Goal: Information Seeking & Learning: Compare options

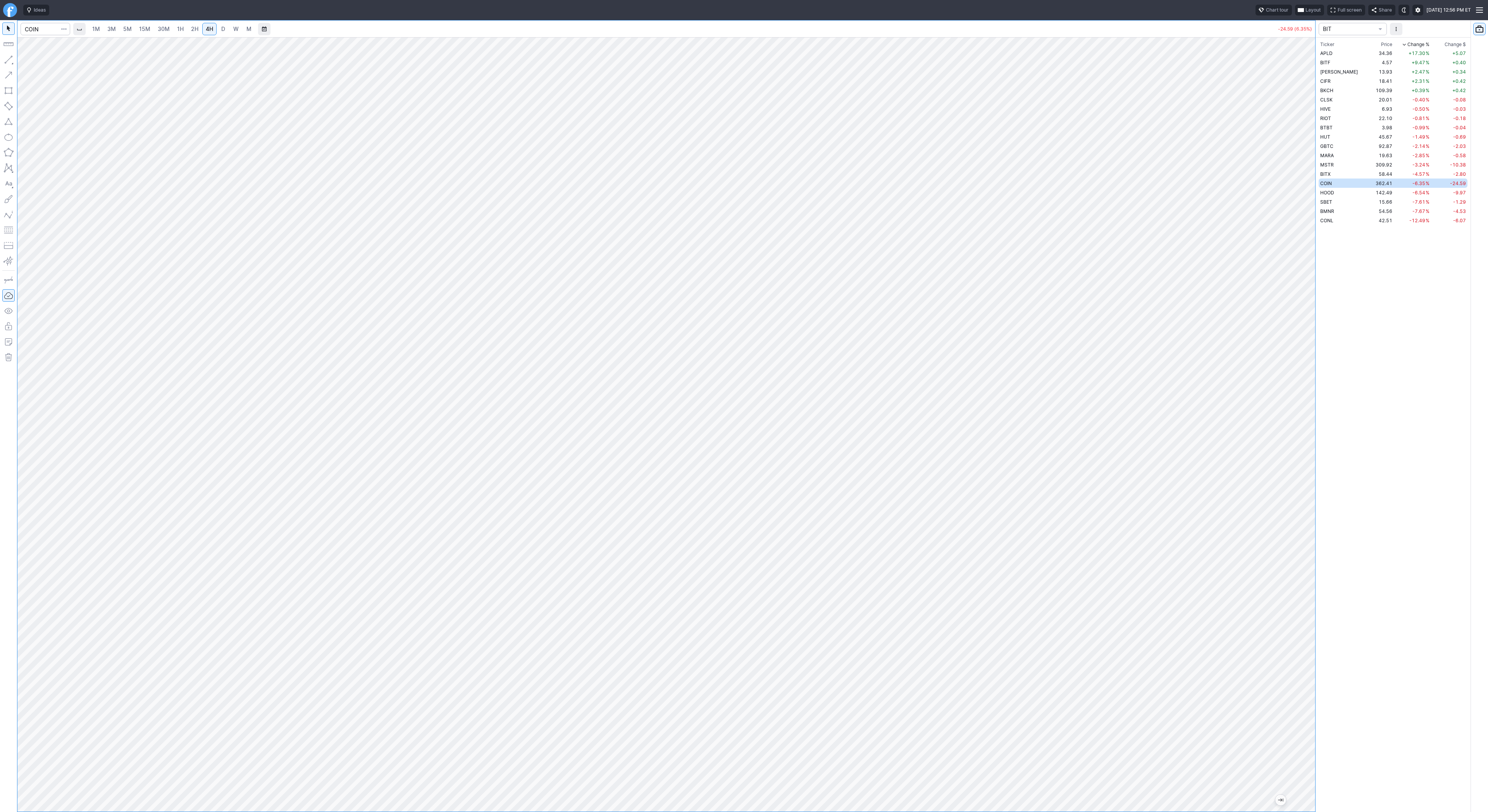
click at [108, 27] on span "3M" at bounding box center [111, 29] width 9 height 6
click at [41, 30] on input "Search" at bounding box center [45, 29] width 50 height 13
type input "bmnr"
click at [36, 32] on input "Search" at bounding box center [45, 29] width 50 height 13
type input "eth"
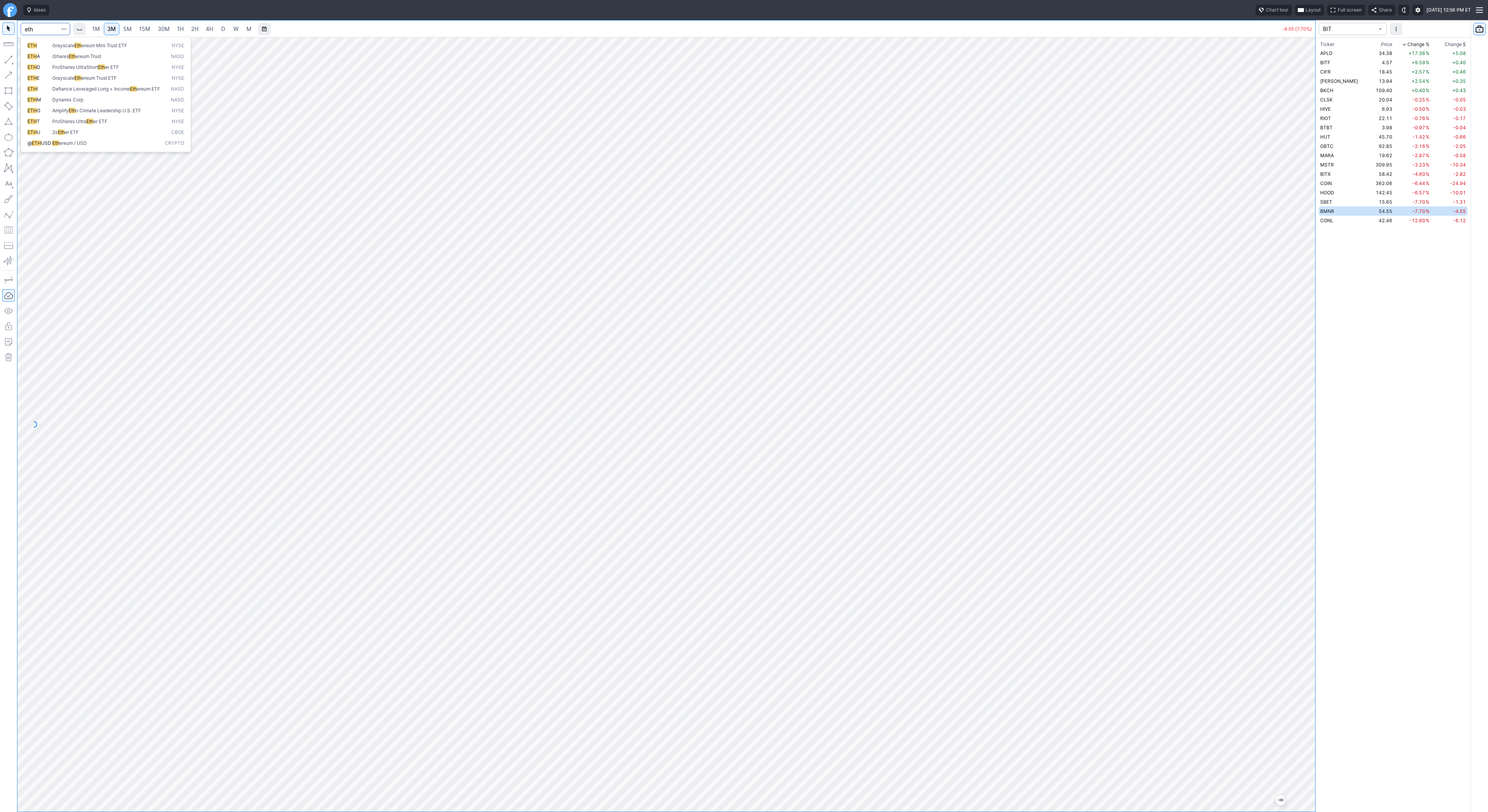
click at [92, 147] on span "Eth ereum / USD" at bounding box center [107, 144] width 112 height 6
click at [195, 24] on link "2H" at bounding box center [195, 29] width 14 height 13
click at [33, 61] on span "Line" at bounding box center [45, 62] width 31 height 8
click at [55, 64] on span "Line" at bounding box center [45, 62] width 31 height 8
click at [206, 22] on div "1M 3M 5M 15M 30M 1H 2H 4H D W M" at bounding box center [172, 29] width 168 height 14
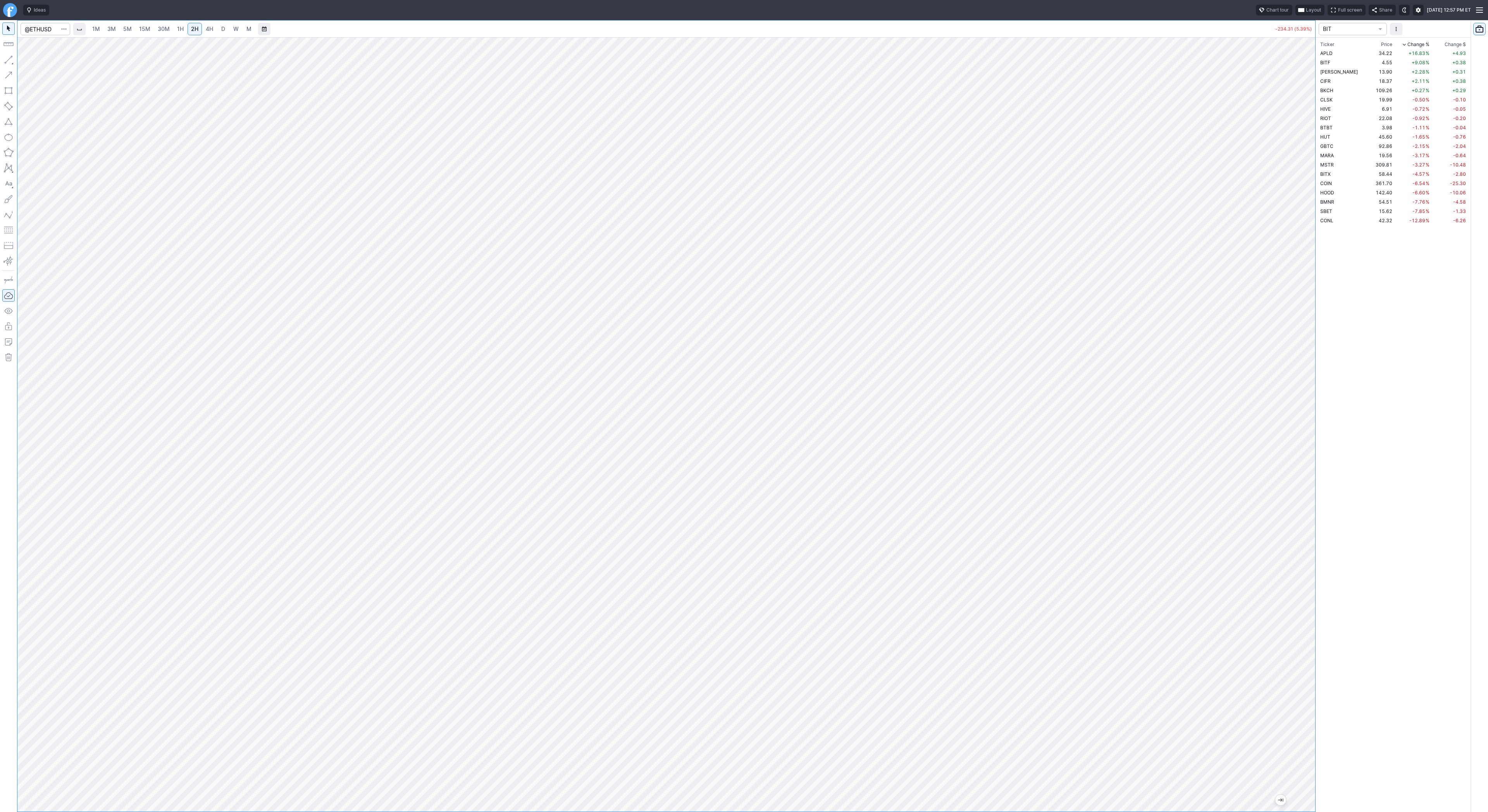
click at [207, 26] on span "4H" at bounding box center [210, 29] width 8 height 6
click at [31, 60] on span "Line" at bounding box center [45, 62] width 31 height 8
click at [48, 32] on input "Search" at bounding box center [45, 29] width 50 height 13
type input "path"
click at [1305, 290] on div at bounding box center [1307, 422] width 16 height 755
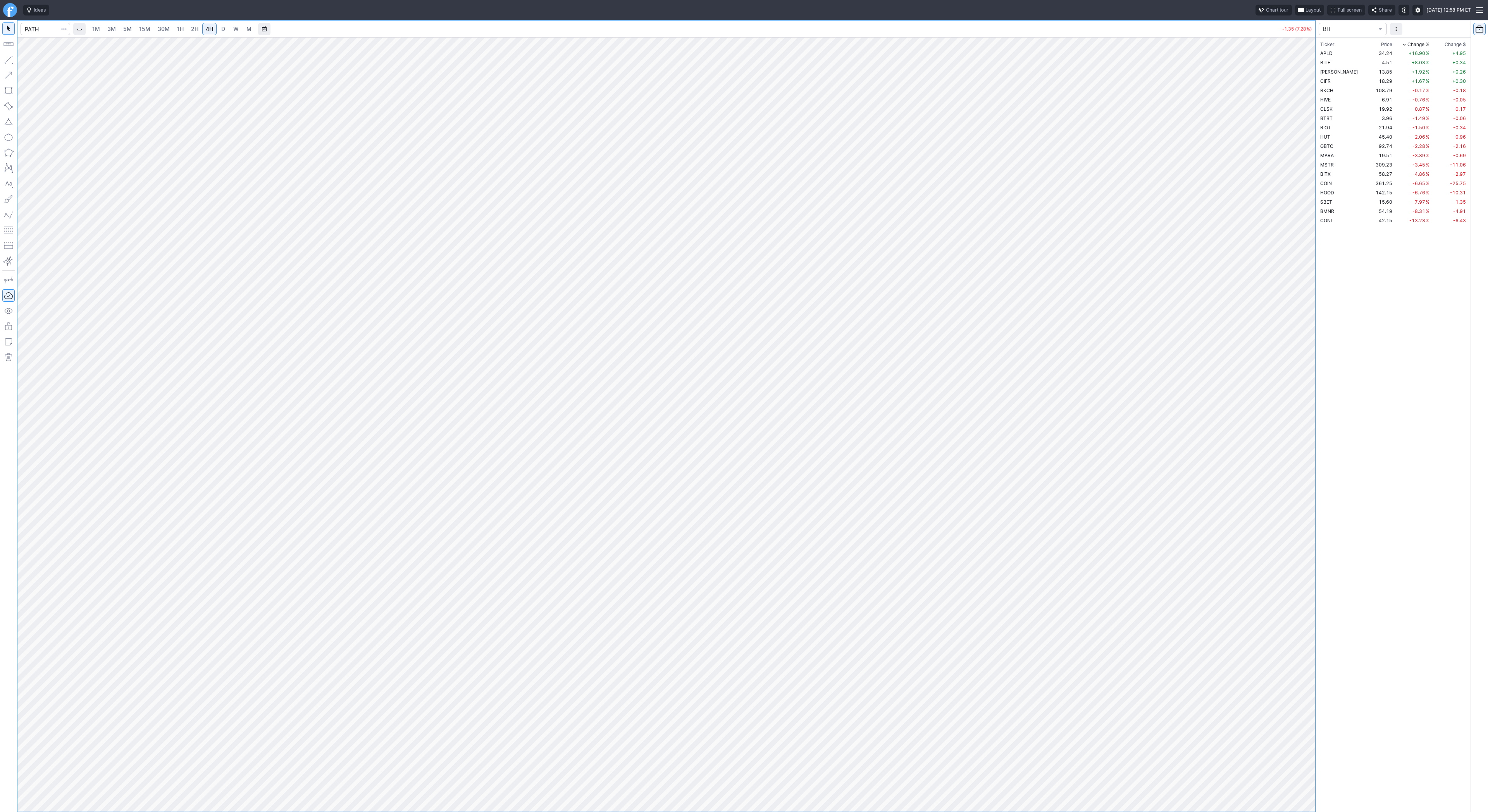
click at [1290, 298] on div at bounding box center [666, 424] width 1298 height 775
click at [110, 26] on span "3M" at bounding box center [111, 29] width 9 height 6
click at [149, 29] on span "15M" at bounding box center [145, 29] width 11 height 6
click at [40, 31] on input "Search" at bounding box center [45, 29] width 50 height 13
type input "mstr"
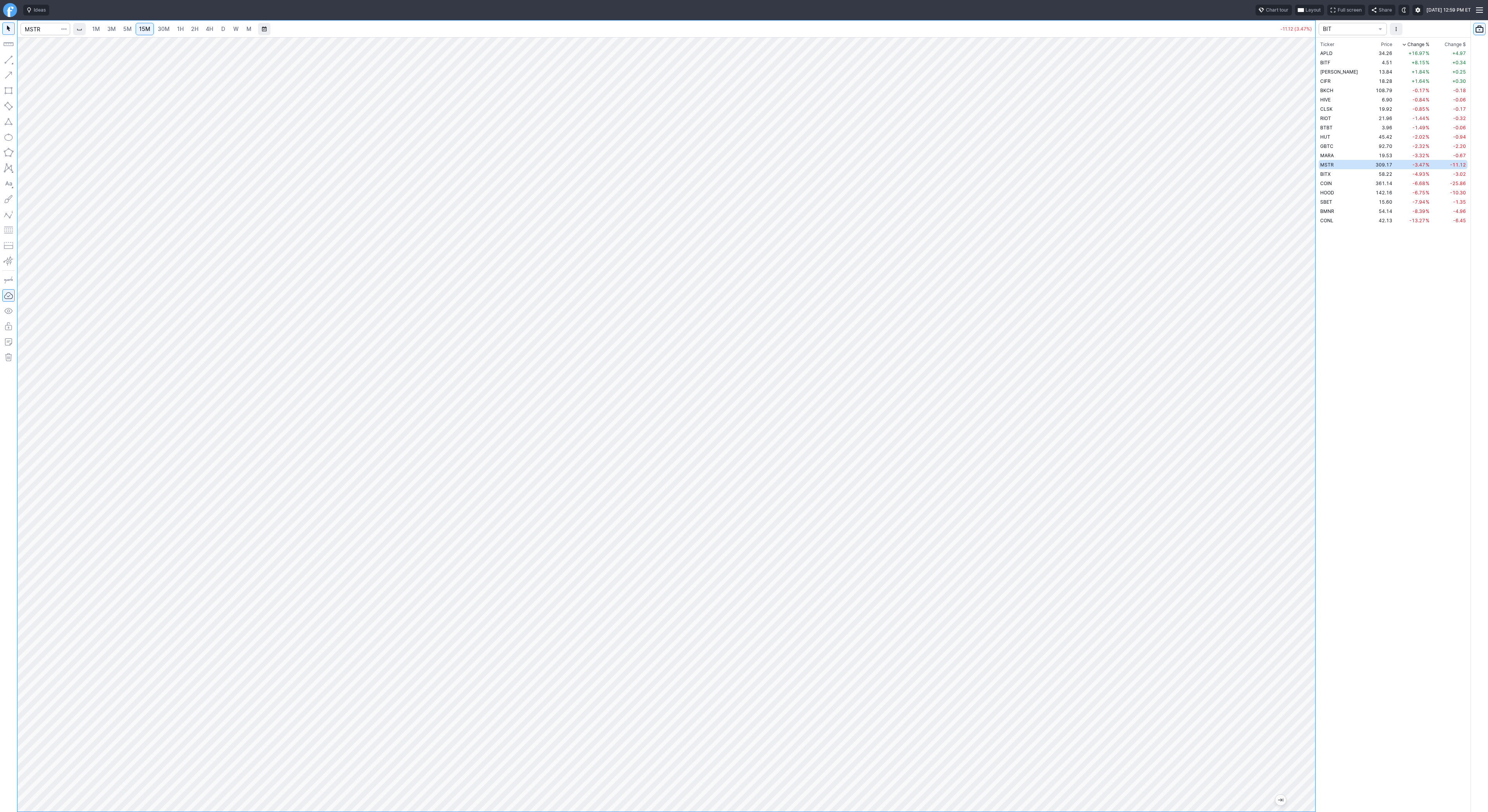
click at [206, 28] on span "4H" at bounding box center [210, 29] width 8 height 6
click at [8, 60] on button "button" at bounding box center [9, 60] width 13 height 13
click at [34, 60] on span "Line" at bounding box center [45, 62] width 31 height 8
click at [4, 58] on button "button" at bounding box center [9, 60] width 13 height 13
click at [1345, 200] on td "SBET" at bounding box center [1344, 201] width 51 height 9
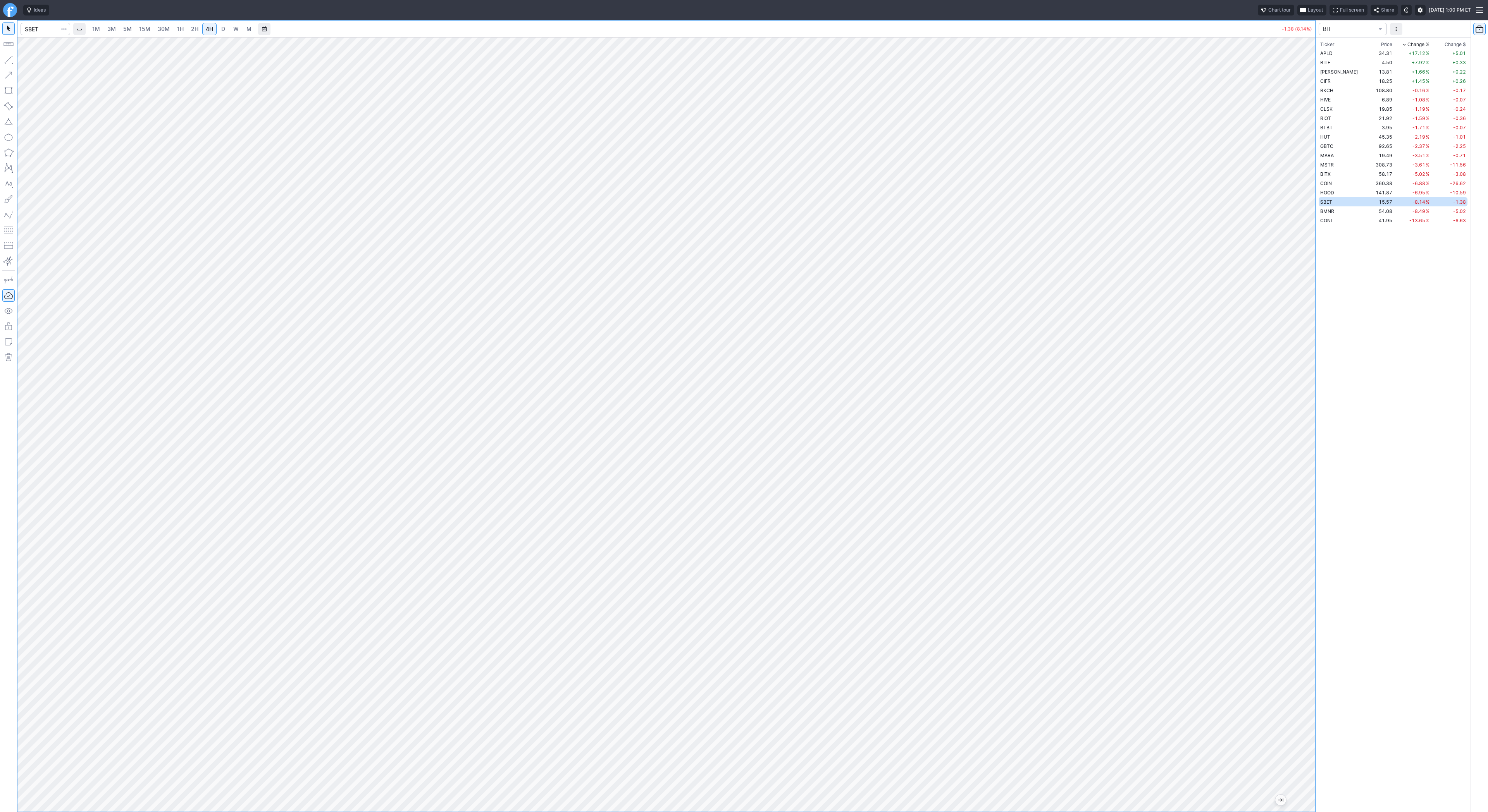
click at [133, 30] on link "5M" at bounding box center [127, 29] width 16 height 13
click at [163, 33] on span "30M" at bounding box center [163, 29] width 12 height 8
click at [1370, 210] on td "54.14" at bounding box center [1382, 211] width 25 height 9
click at [1346, 192] on td "HOOD" at bounding box center [1344, 192] width 51 height 9
click at [1341, 183] on td "COIN" at bounding box center [1344, 183] width 51 height 9
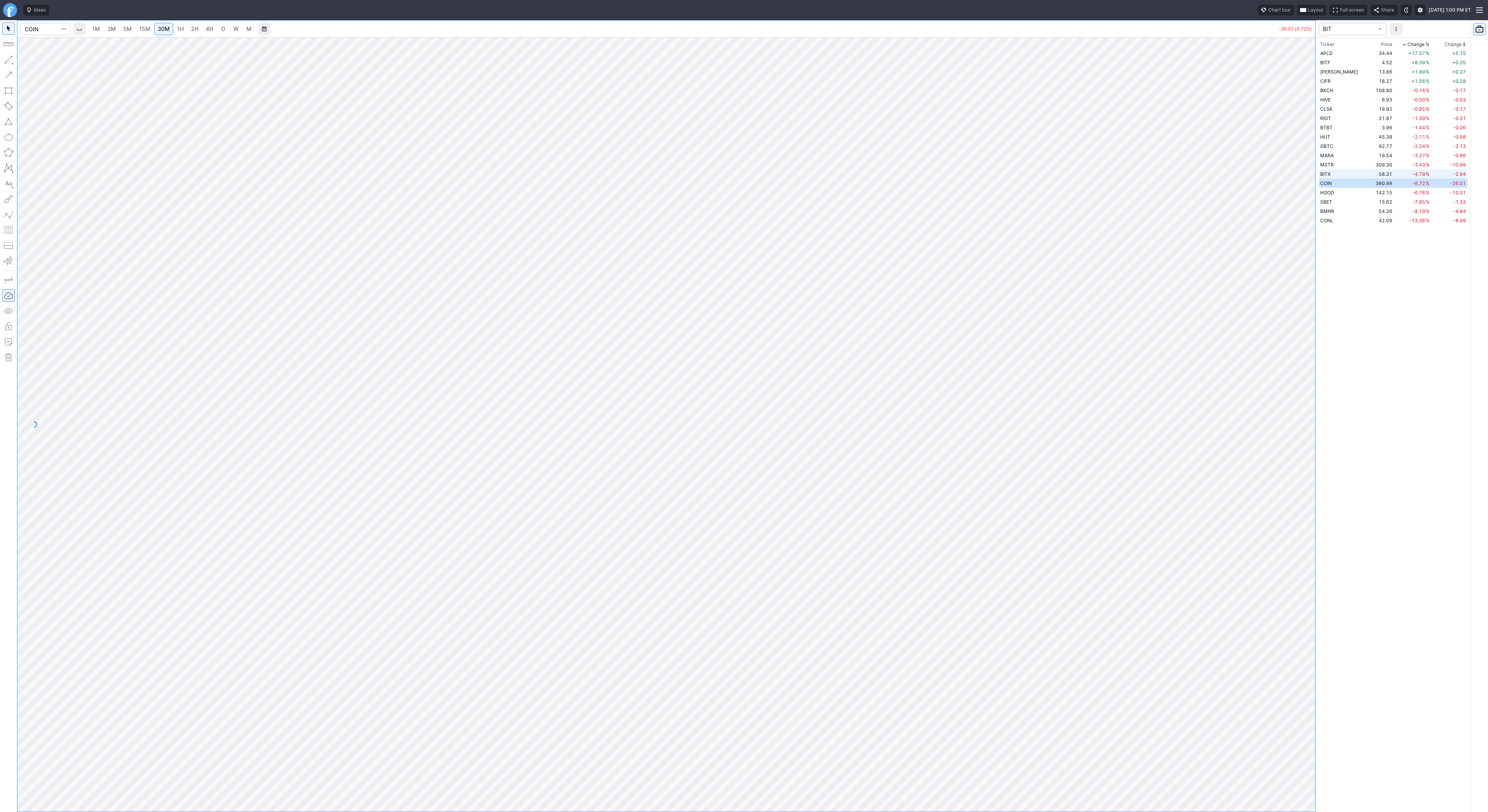
click at [1338, 175] on td "BITX" at bounding box center [1344, 174] width 51 height 9
click at [1332, 166] on span "MSTR" at bounding box center [1327, 164] width 14 height 6
click at [1335, 157] on td "MARA" at bounding box center [1344, 155] width 51 height 9
click at [1331, 149] on span "GBTC" at bounding box center [1326, 146] width 13 height 6
click at [1336, 108] on td "CLSK" at bounding box center [1344, 109] width 51 height 9
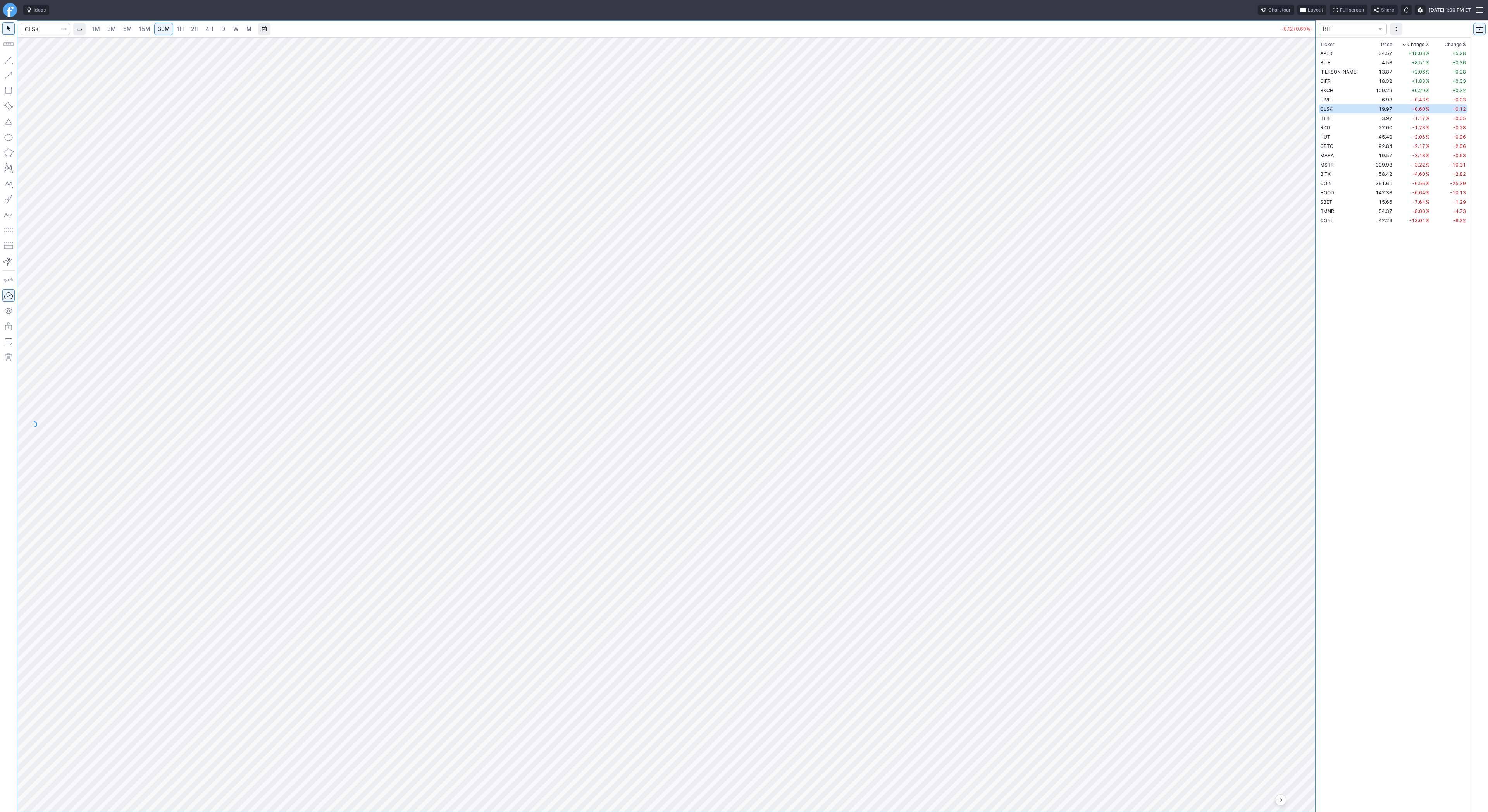
click at [208, 31] on span "4H" at bounding box center [210, 29] width 8 height 6
drag, startPoint x: 35, startPoint y: 63, endPoint x: 48, endPoint y: 85, distance: 25.6
click at [35, 63] on span "Line" at bounding box center [45, 62] width 31 height 8
click at [9, 60] on button "button" at bounding box center [9, 60] width 13 height 13
click at [1336, 116] on td "BTBT" at bounding box center [1344, 118] width 51 height 9
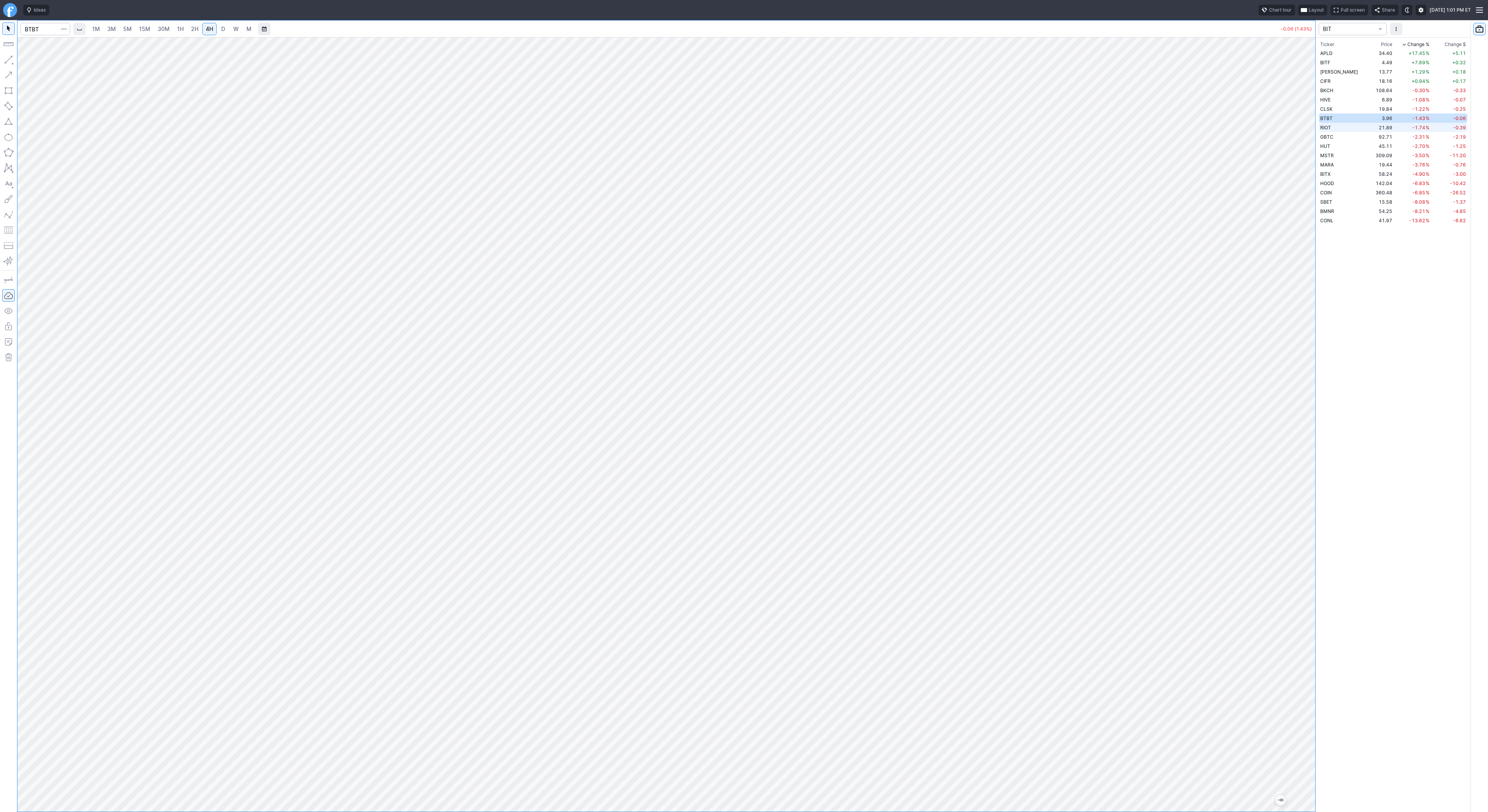
click at [1347, 130] on td "RIOT" at bounding box center [1344, 127] width 51 height 9
click at [1341, 145] on td "HUT" at bounding box center [1344, 146] width 51 height 9
click at [1332, 156] on span "MSTR" at bounding box center [1327, 155] width 14 height 6
click at [1336, 191] on td "COIN" at bounding box center [1344, 192] width 51 height 9
click at [11, 58] on button "button" at bounding box center [9, 60] width 13 height 13
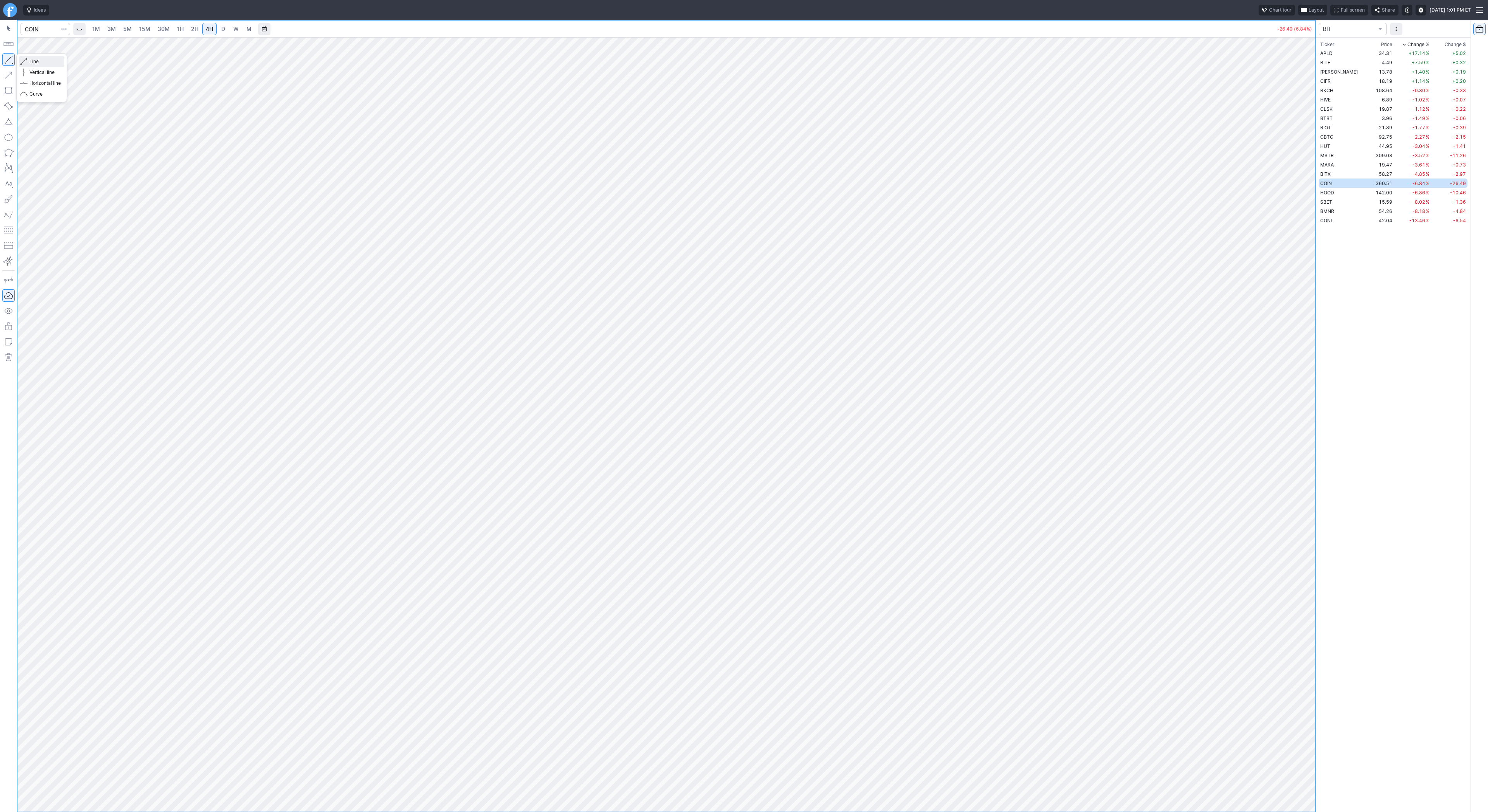
click at [32, 61] on div "Line Vertical line Horizontal line Curve" at bounding box center [42, 78] width 51 height 49
drag, startPoint x: 7, startPoint y: 58, endPoint x: 16, endPoint y: 82, distance: 25.6
click at [7, 60] on button "button" at bounding box center [9, 60] width 13 height 13
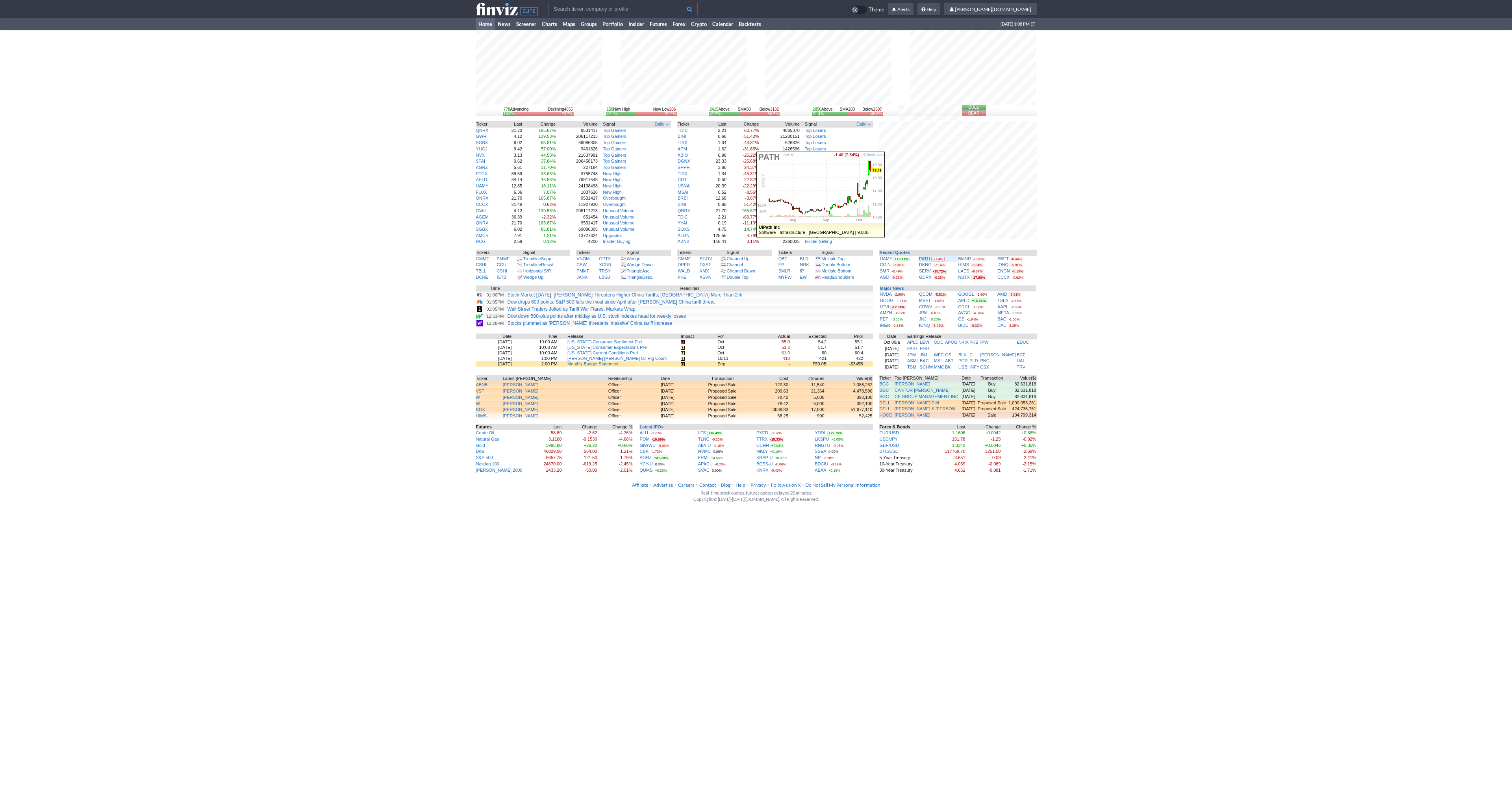
click at [925, 260] on link "PATH" at bounding box center [924, 259] width 11 height 4
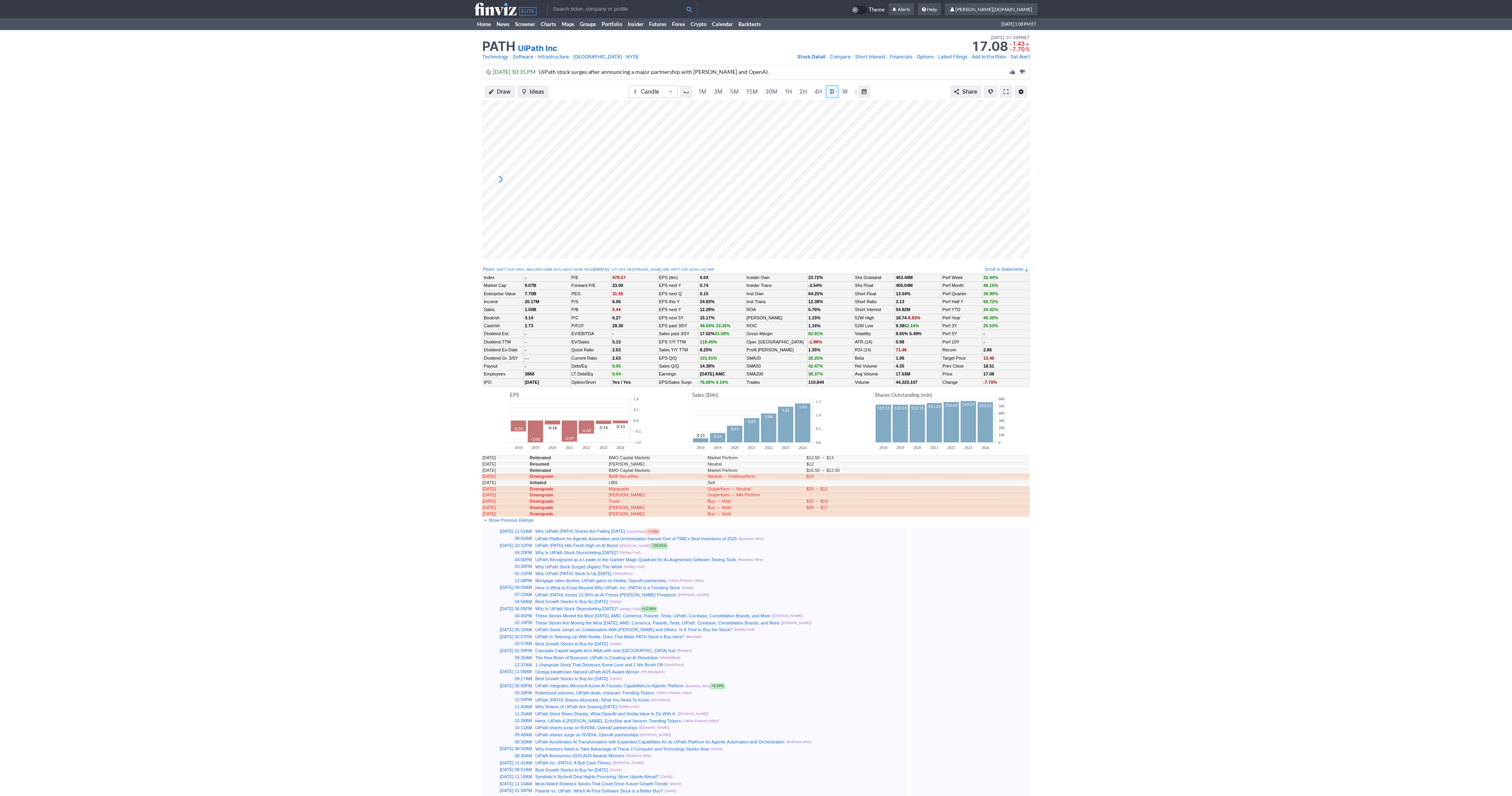
scroll to position [0, 8]
click at [1007, 92] on span at bounding box center [1005, 92] width 4 height 6
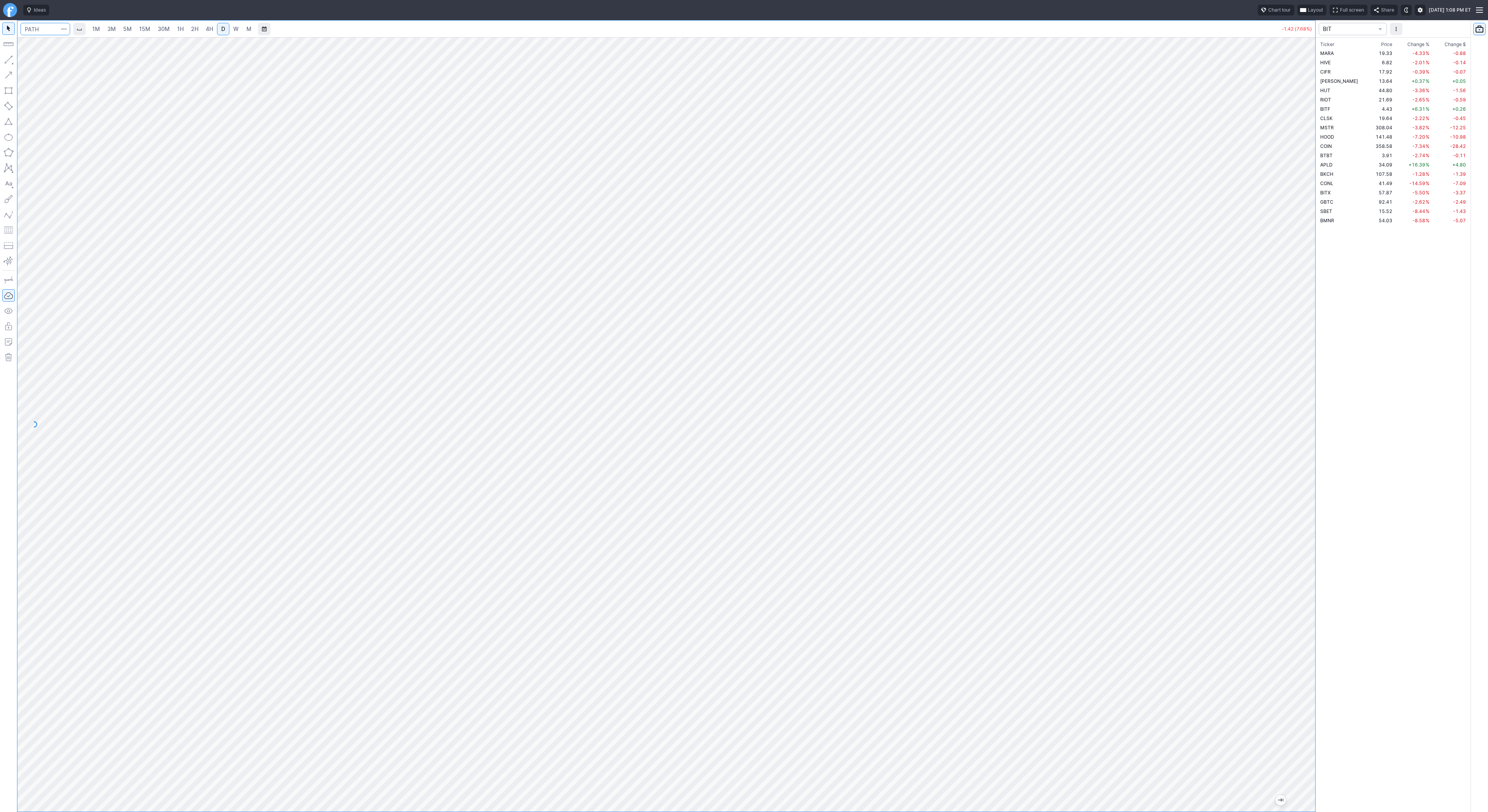
click at [31, 30] on input "Search" at bounding box center [45, 29] width 50 height 13
type input "uvxy"
click at [135, 29] on link "15M" at bounding box center [144, 29] width 18 height 13
click at [164, 30] on span "30M" at bounding box center [163, 29] width 12 height 6
drag, startPoint x: 1310, startPoint y: 403, endPoint x: 1305, endPoint y: 558, distance: 155.1
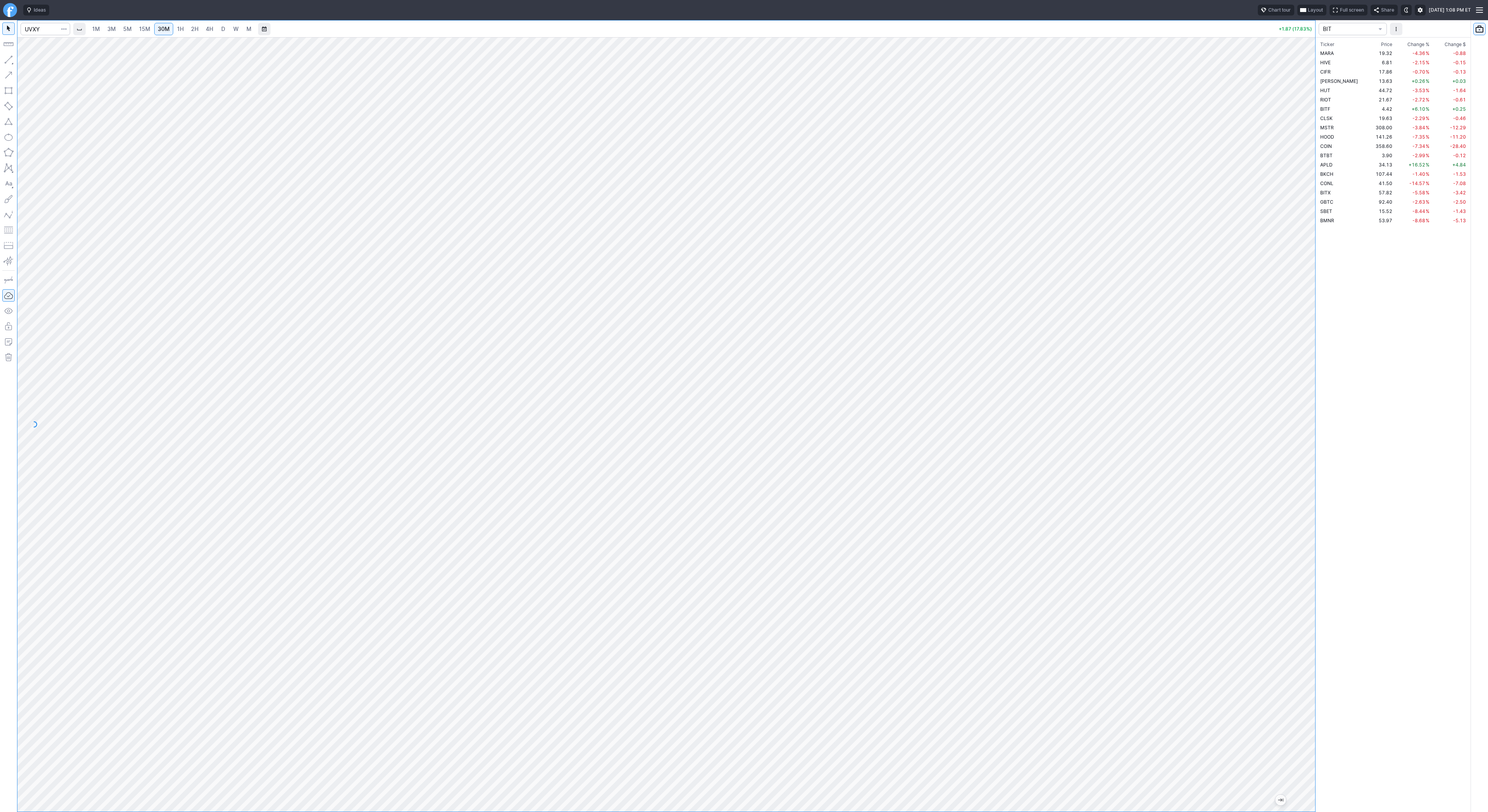
click at [1321, 570] on div "1M 3M 5M 15M 30M 1H 2H 4H D W M +1.87 (17.83%) BIT Ticker Price Chg.% Change % …" at bounding box center [744, 416] width 1488 height 792
click at [30, 59] on span "Line" at bounding box center [45, 62] width 31 height 8
click at [31, 62] on span "Line" at bounding box center [45, 62] width 31 height 8
click at [39, 62] on span "Line" at bounding box center [45, 62] width 31 height 8
click at [47, 63] on span "Line" at bounding box center [45, 62] width 31 height 8
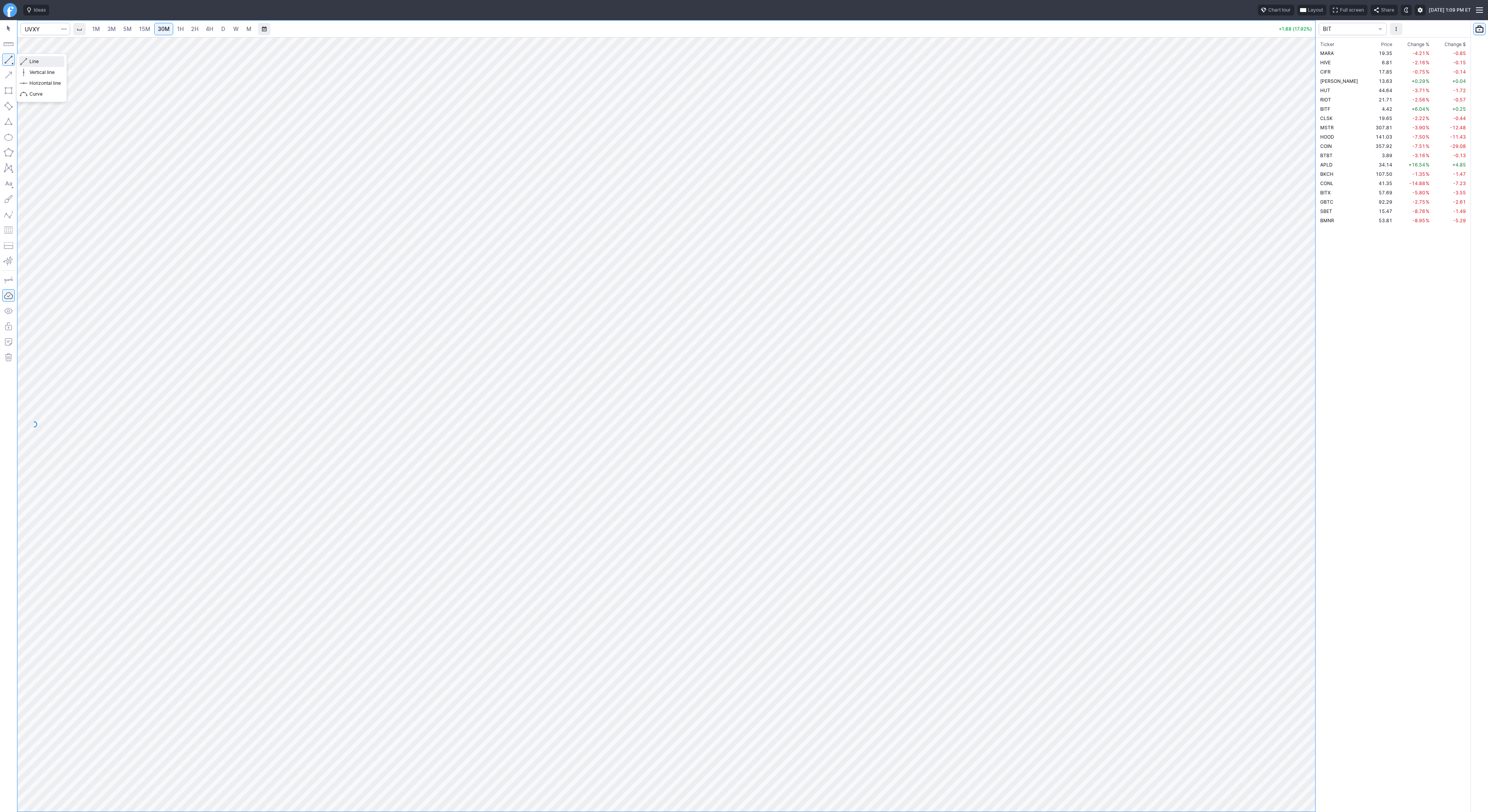
click at [30, 60] on span "Line" at bounding box center [45, 62] width 31 height 8
click at [28, 61] on button "Line" at bounding box center [42, 61] width 45 height 11
click at [37, 61] on span "Line" at bounding box center [45, 62] width 31 height 8
drag, startPoint x: 44, startPoint y: 62, endPoint x: 54, endPoint y: 86, distance: 26.0
click at [44, 64] on span "Line" at bounding box center [45, 62] width 31 height 8
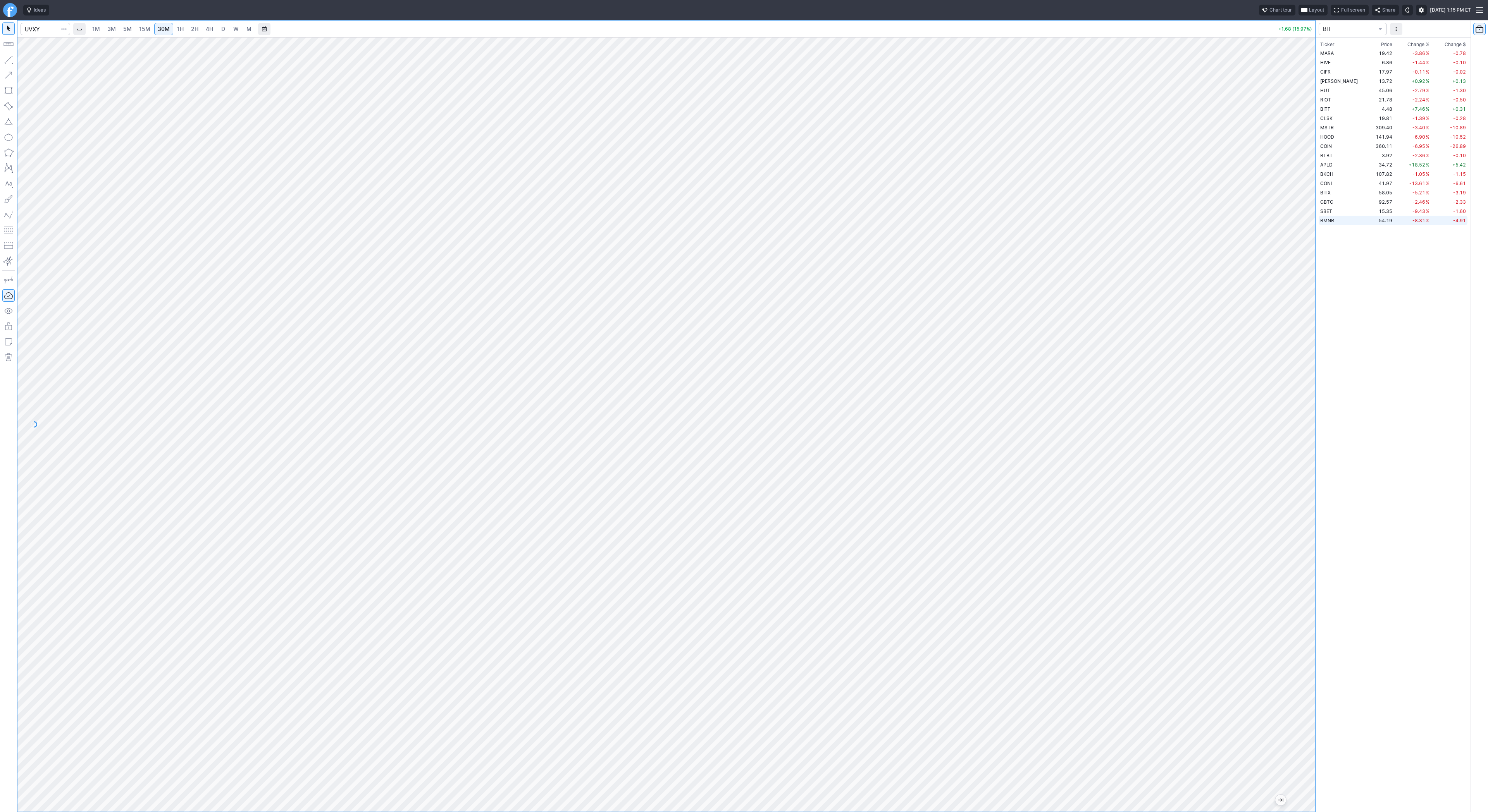
click at [1370, 220] on td "54.19" at bounding box center [1382, 220] width 25 height 9
click at [114, 26] on span "3M" at bounding box center [111, 29] width 9 height 6
click at [1332, 212] on td "SBET" at bounding box center [1344, 211] width 51 height 9
click at [178, 28] on span "1H" at bounding box center [180, 29] width 6 height 6
click at [6, 73] on button "button" at bounding box center [9, 76] width 13 height 13
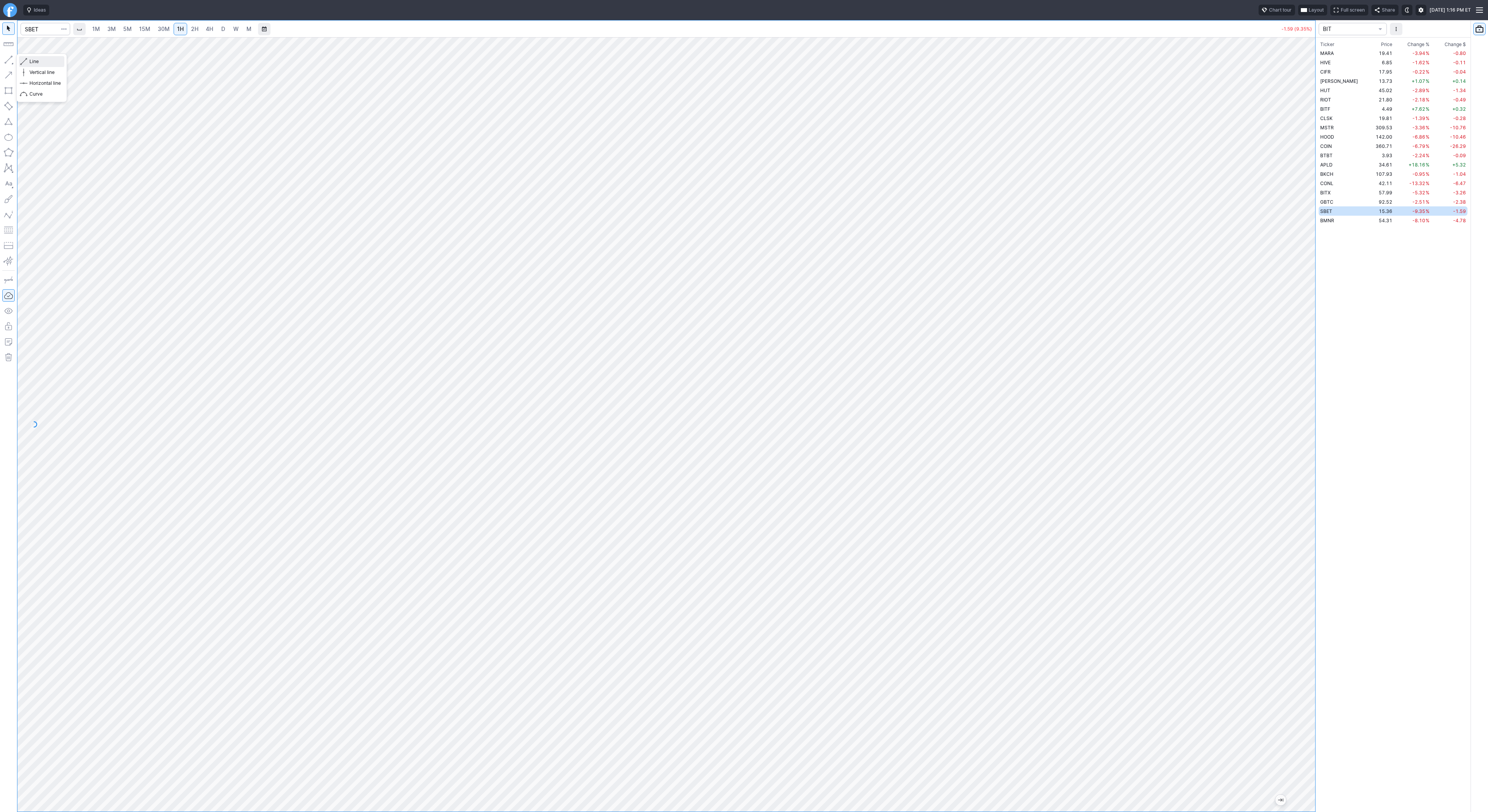
click at [26, 59] on span "button" at bounding box center [25, 61] width 4 height 11
click at [45, 61] on span "Line" at bounding box center [45, 62] width 31 height 8
click at [140, 30] on span "15M" at bounding box center [145, 29] width 11 height 6
click at [1370, 165] on td "34.92" at bounding box center [1382, 164] width 25 height 9
click at [210, 28] on span "4H" at bounding box center [210, 29] width 8 height 6
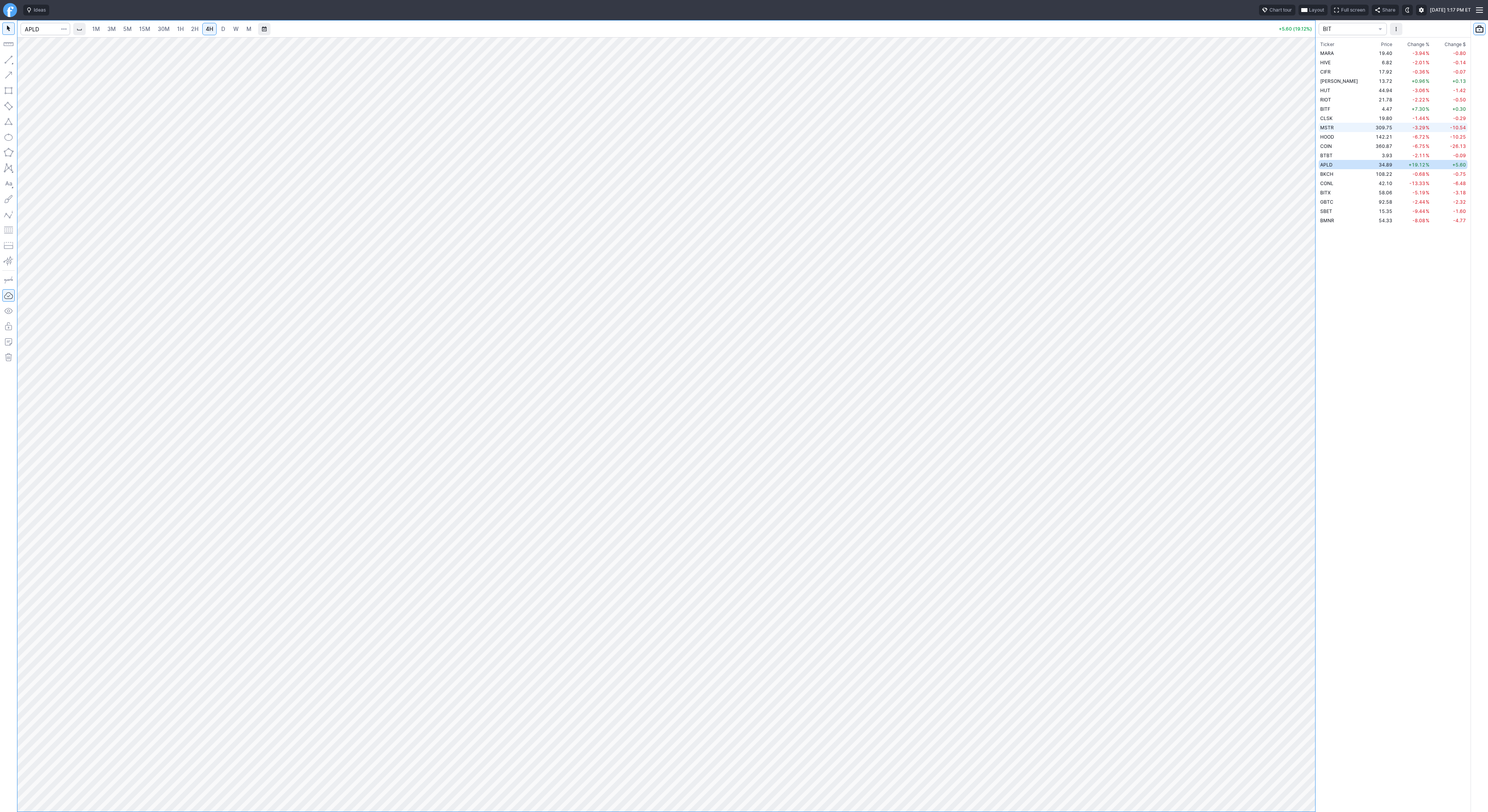
click at [1370, 127] on td "309.75" at bounding box center [1382, 127] width 25 height 9
click at [1346, 145] on td "COIN" at bounding box center [1344, 146] width 51 height 9
click at [40, 31] on input "Search" at bounding box center [45, 29] width 50 height 13
type input "bmnr"
click at [186, 29] on link "1H" at bounding box center [181, 29] width 14 height 13
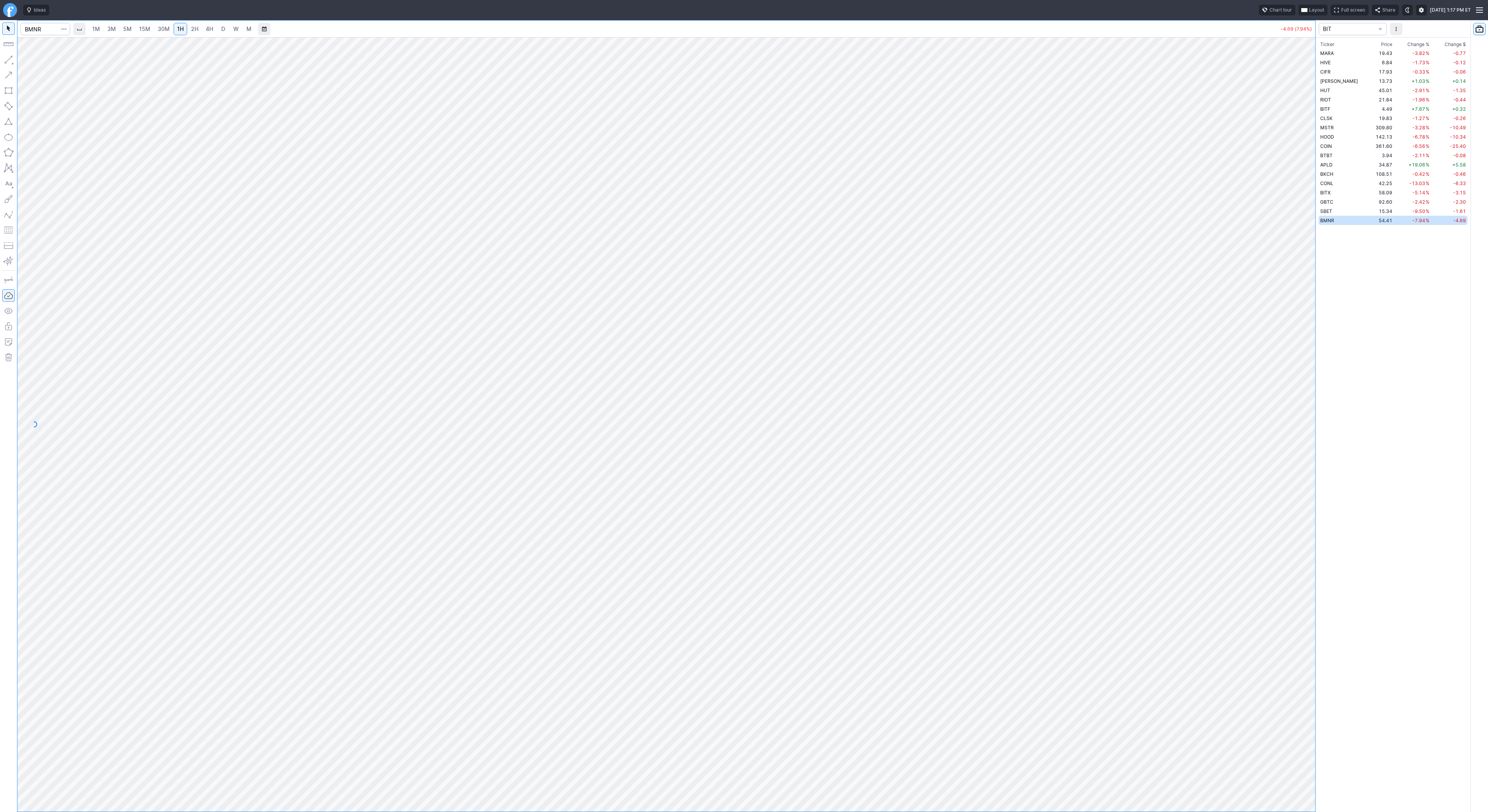
click at [180, 30] on span "1H" at bounding box center [180, 29] width 6 height 6
click at [210, 30] on span "4H" at bounding box center [210, 29] width 8 height 6
drag, startPoint x: 42, startPoint y: 60, endPoint x: 59, endPoint y: 85, distance: 30.2
click at [42, 60] on span "Line" at bounding box center [45, 62] width 31 height 8
click at [33, 60] on span "Line" at bounding box center [45, 62] width 31 height 8
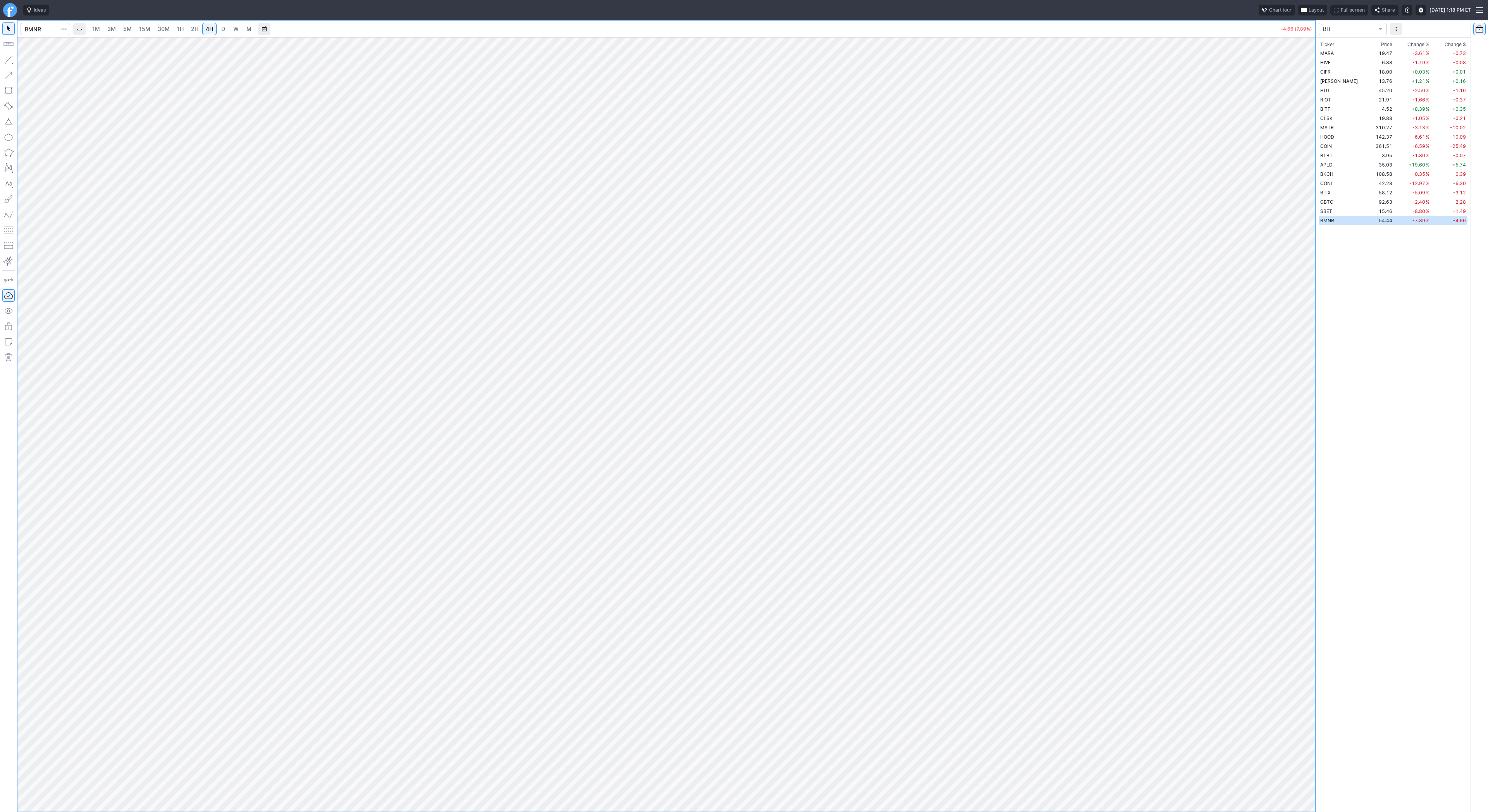
click at [31, 61] on div "Line Vertical line Horizontal line Curve" at bounding box center [42, 78] width 51 height 49
drag, startPoint x: 45, startPoint y: 61, endPoint x: 50, endPoint y: 76, distance: 15.8
click at [45, 62] on span "Line" at bounding box center [45, 62] width 31 height 8
click at [44, 61] on span "Line" at bounding box center [45, 62] width 31 height 8
click at [111, 27] on span "3M" at bounding box center [111, 29] width 9 height 6
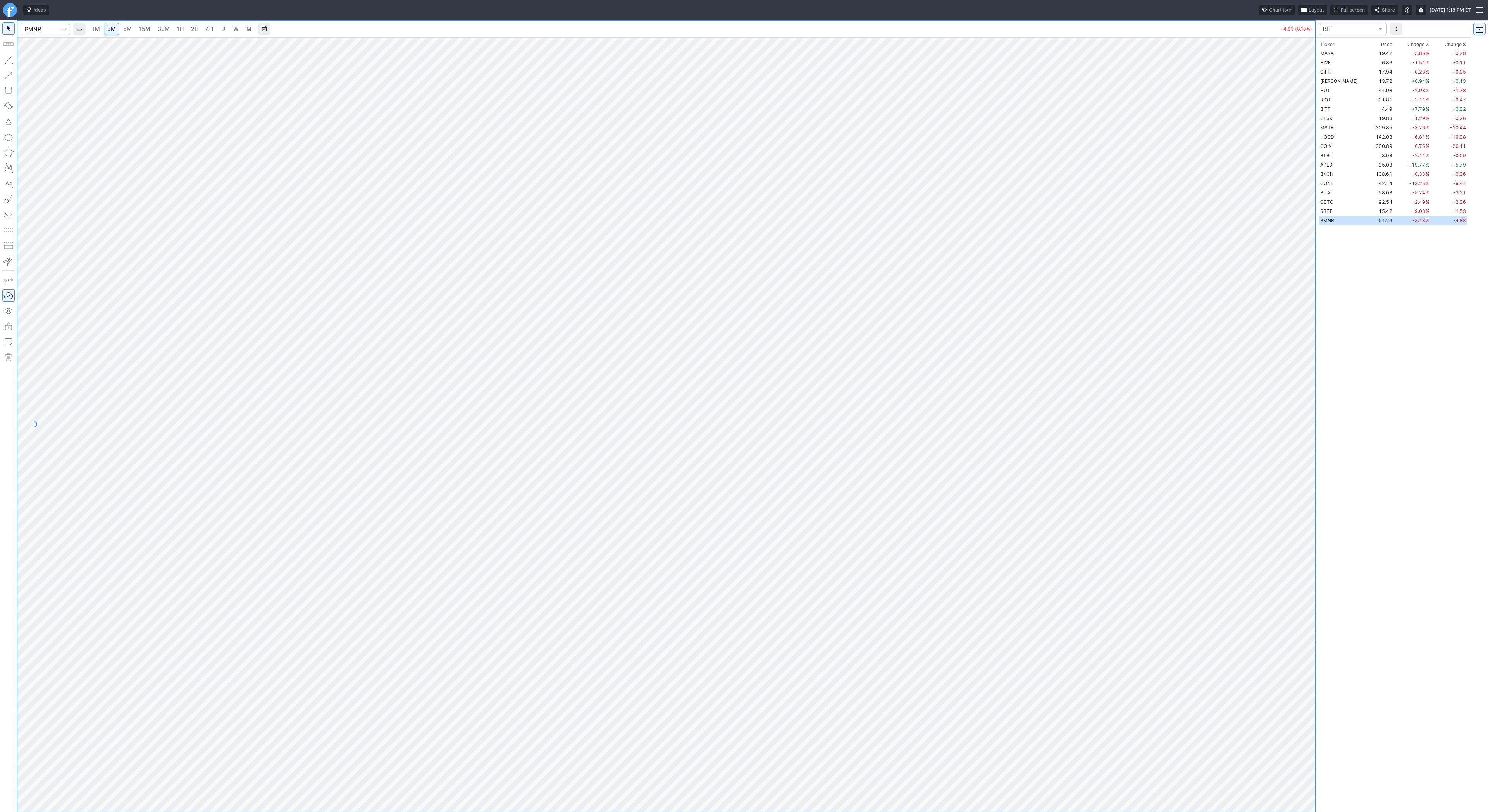
click at [148, 31] on span "15M" at bounding box center [145, 29] width 11 height 6
click at [1370, 210] on td "15.43" at bounding box center [1382, 211] width 25 height 9
